Goal: Browse casually

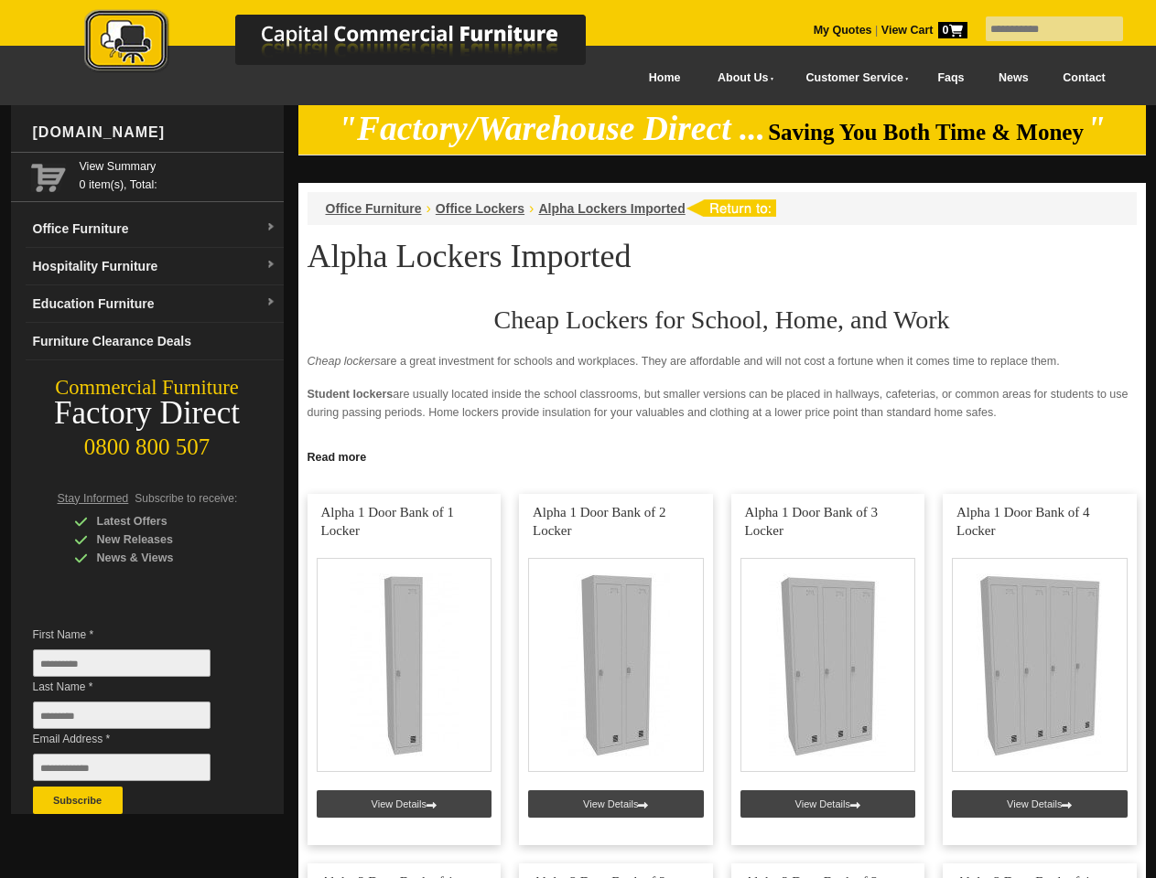
click at [1042, 29] on input "text" at bounding box center [1053, 28] width 137 height 25
click at [135, 720] on input "Last Name *" at bounding box center [121, 715] width 177 height 27
click at [78, 801] on button "Subscribe" at bounding box center [78, 800] width 90 height 27
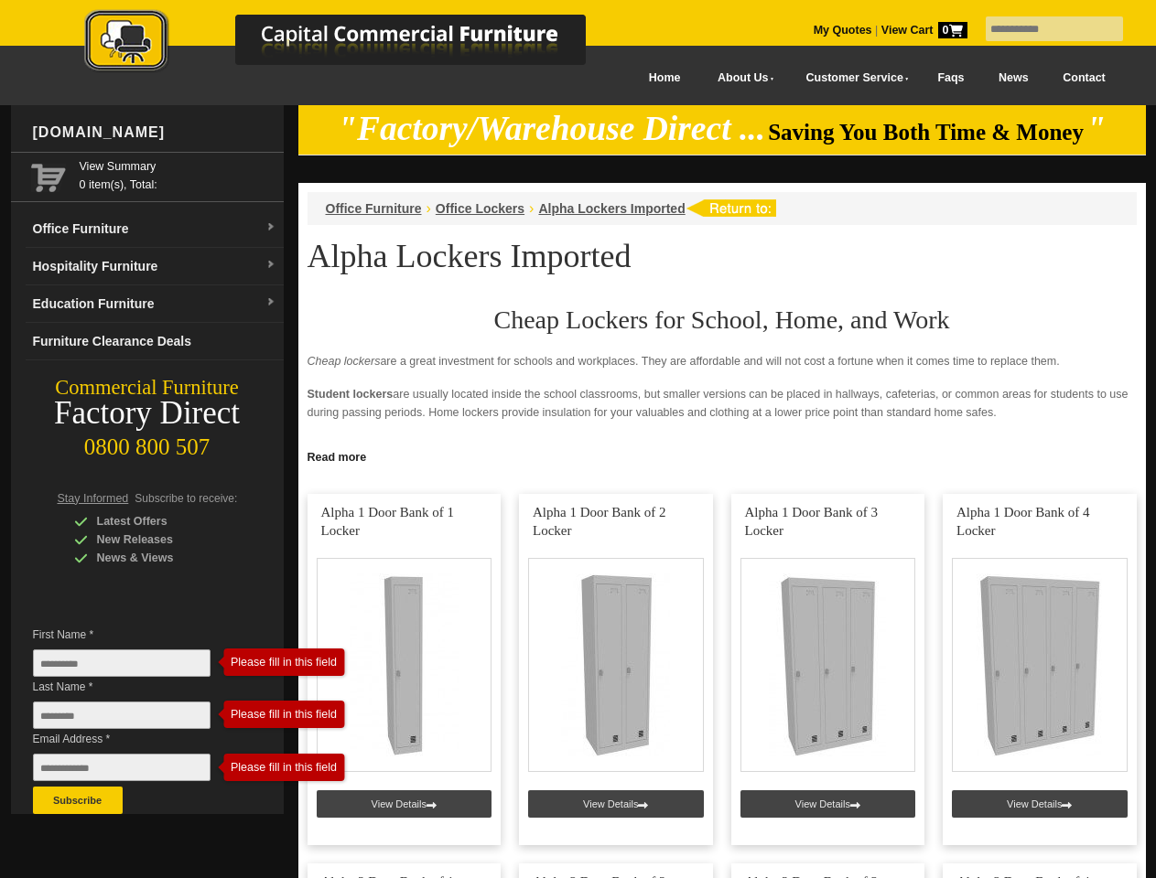
click at [722, 456] on link "Read more" at bounding box center [721, 455] width 847 height 23
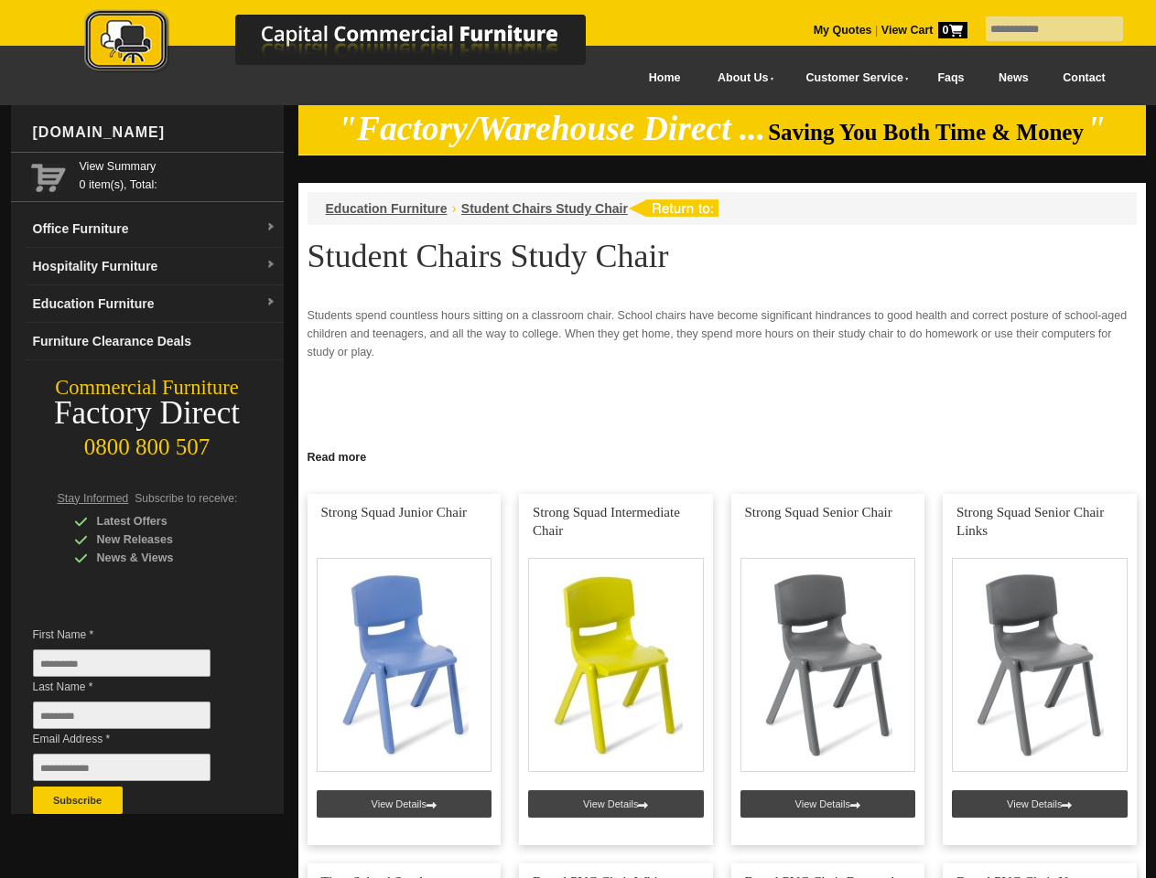
click at [1042, 29] on input "text" at bounding box center [1053, 28] width 137 height 25
click at [135, 720] on input "Last Name *" at bounding box center [121, 715] width 177 height 27
click at [78, 801] on button "Subscribe" at bounding box center [78, 800] width 90 height 27
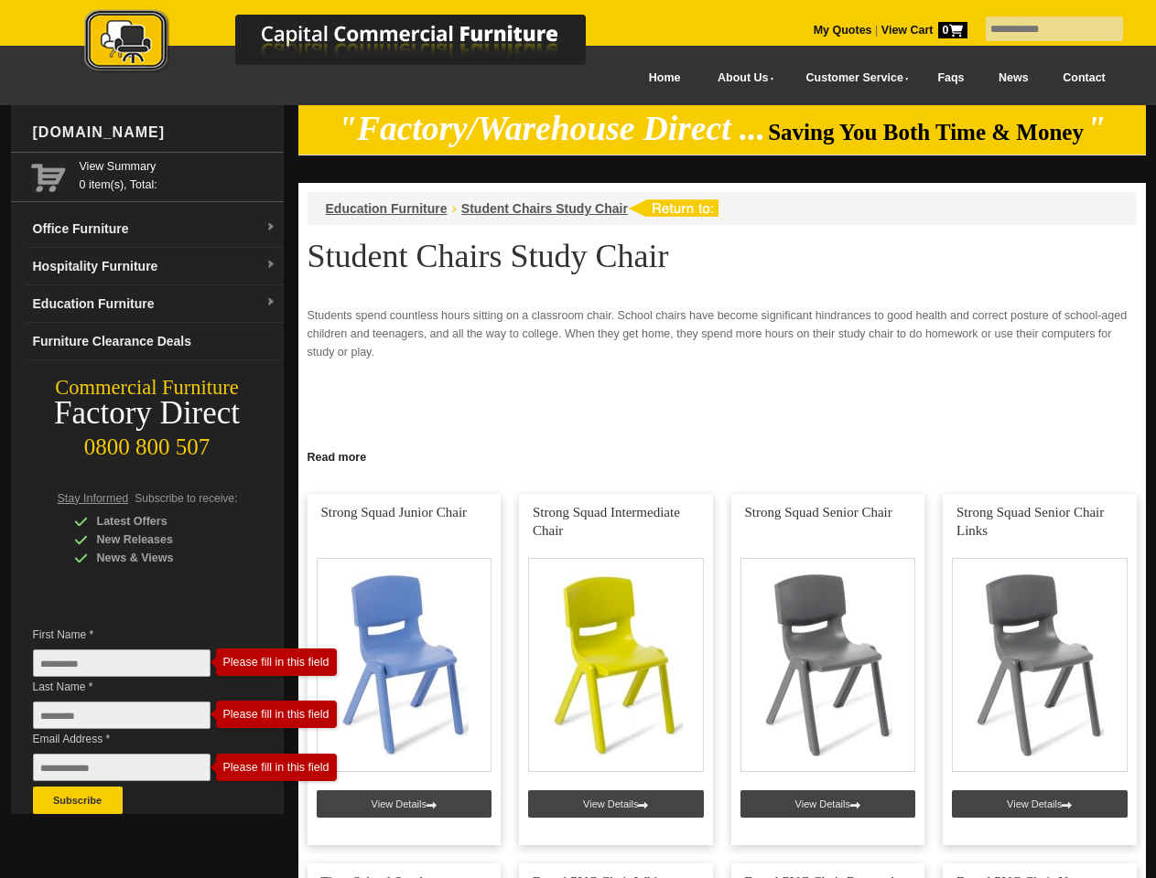
click at [722, 456] on link "Read more" at bounding box center [721, 455] width 847 height 23
